Goal: Check status: Check status

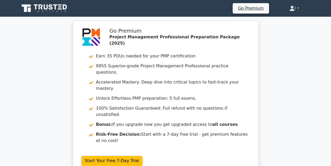
click at [299, 7] on link "I" at bounding box center [294, 8] width 35 height 10
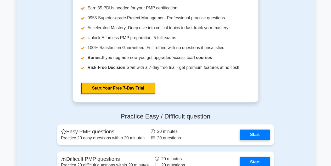
scroll to position [1361, 0]
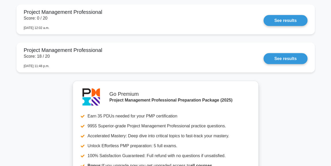
scroll to position [488, 0]
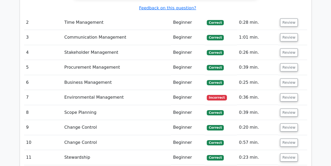
scroll to position [768, 0]
click at [286, 94] on button "Review" at bounding box center [289, 98] width 18 height 8
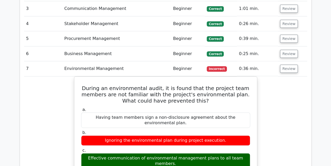
scroll to position [802, 0]
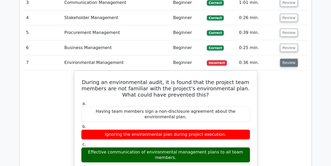
click at [292, 59] on button "Review" at bounding box center [289, 63] width 18 height 8
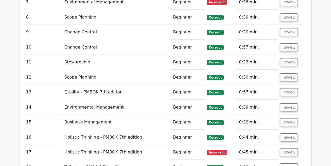
scroll to position [872, 0]
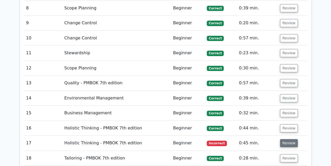
click at [289, 139] on button "Review" at bounding box center [289, 143] width 18 height 8
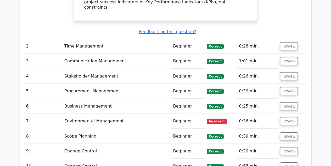
scroll to position [698, 0]
